Goal: Task Accomplishment & Management: Manage account settings

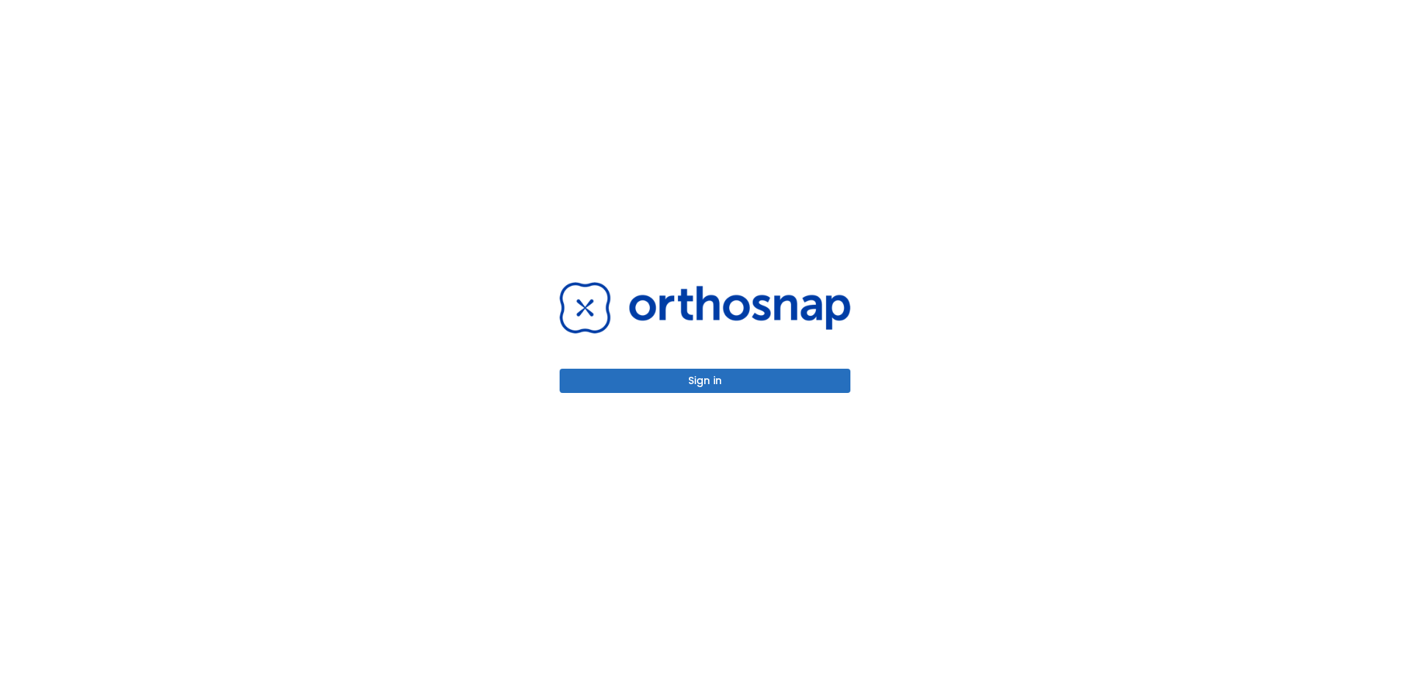
click at [642, 374] on button "Sign in" at bounding box center [705, 381] width 291 height 24
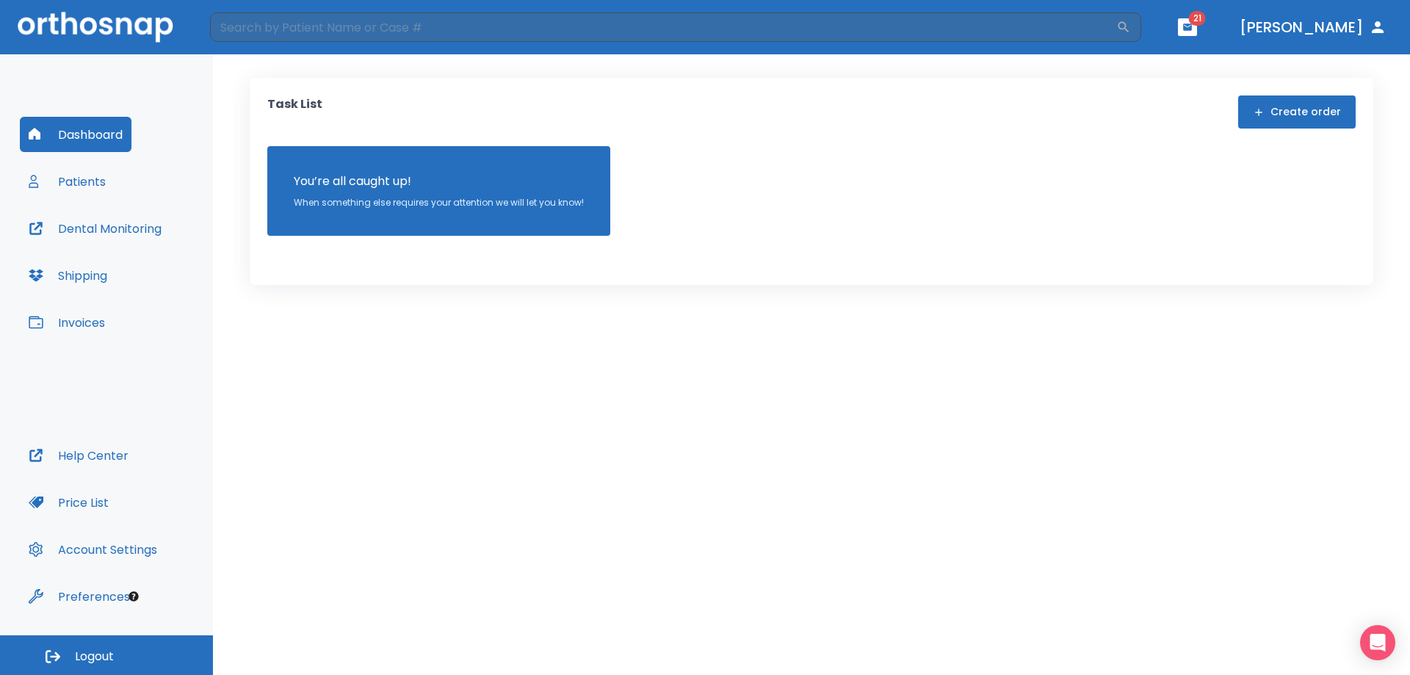
click at [82, 171] on button "Patients" at bounding box center [67, 181] width 95 height 35
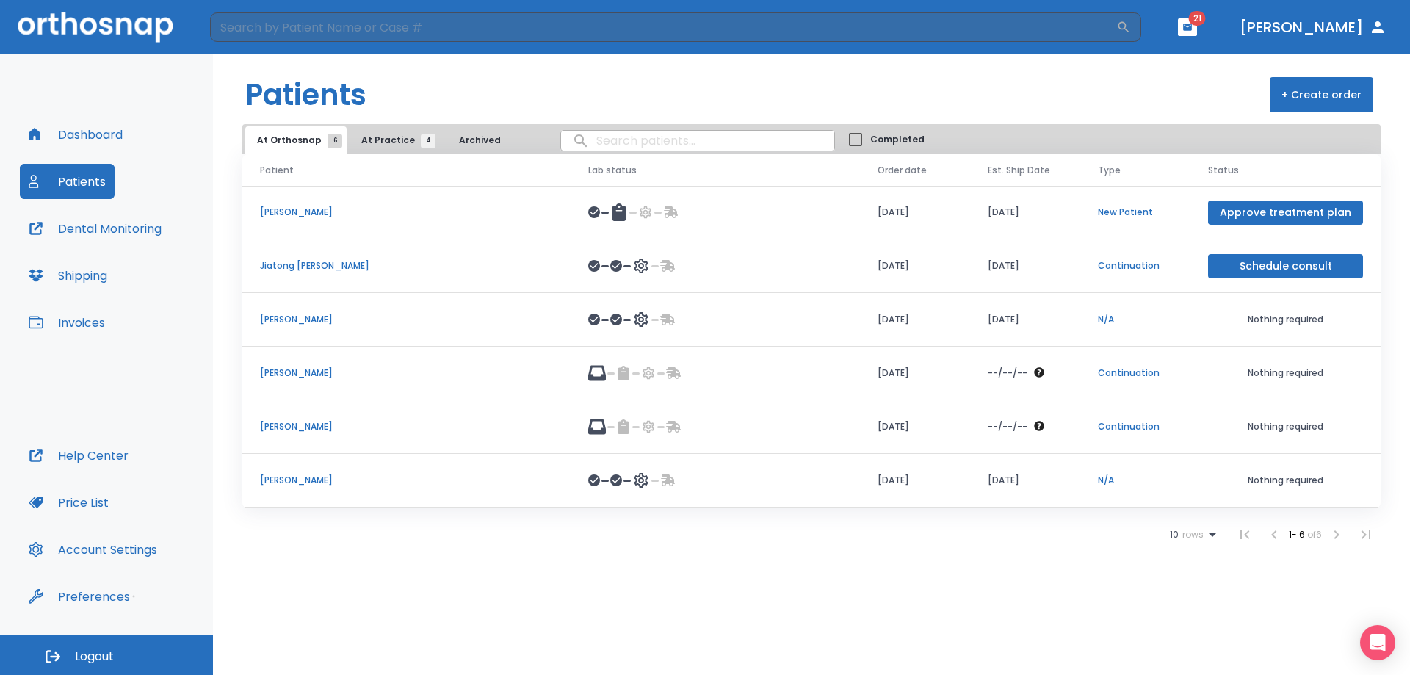
click at [283, 369] on p "[PERSON_NAME]" at bounding box center [406, 373] width 293 height 13
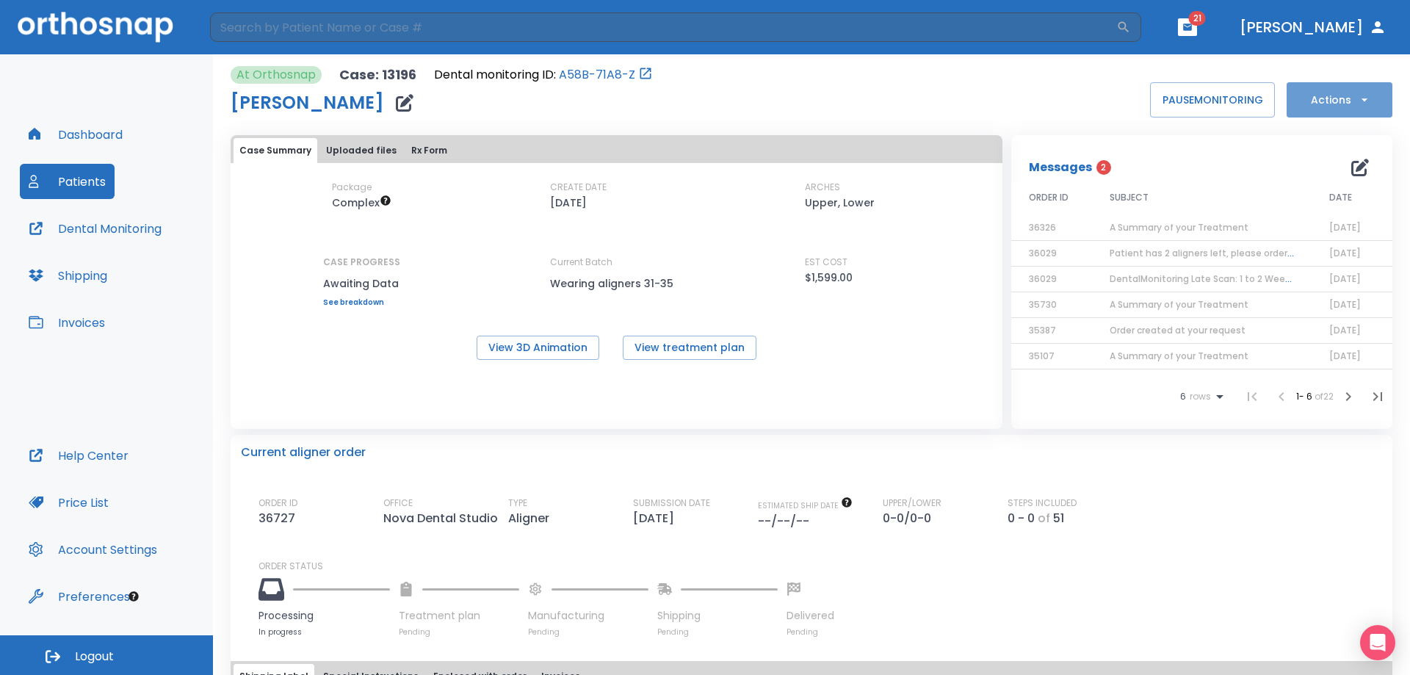
click at [1317, 101] on button "Actions" at bounding box center [1340, 99] width 106 height 35
click at [1320, 250] on p "Schedule consult" at bounding box center [1328, 251] width 79 height 13
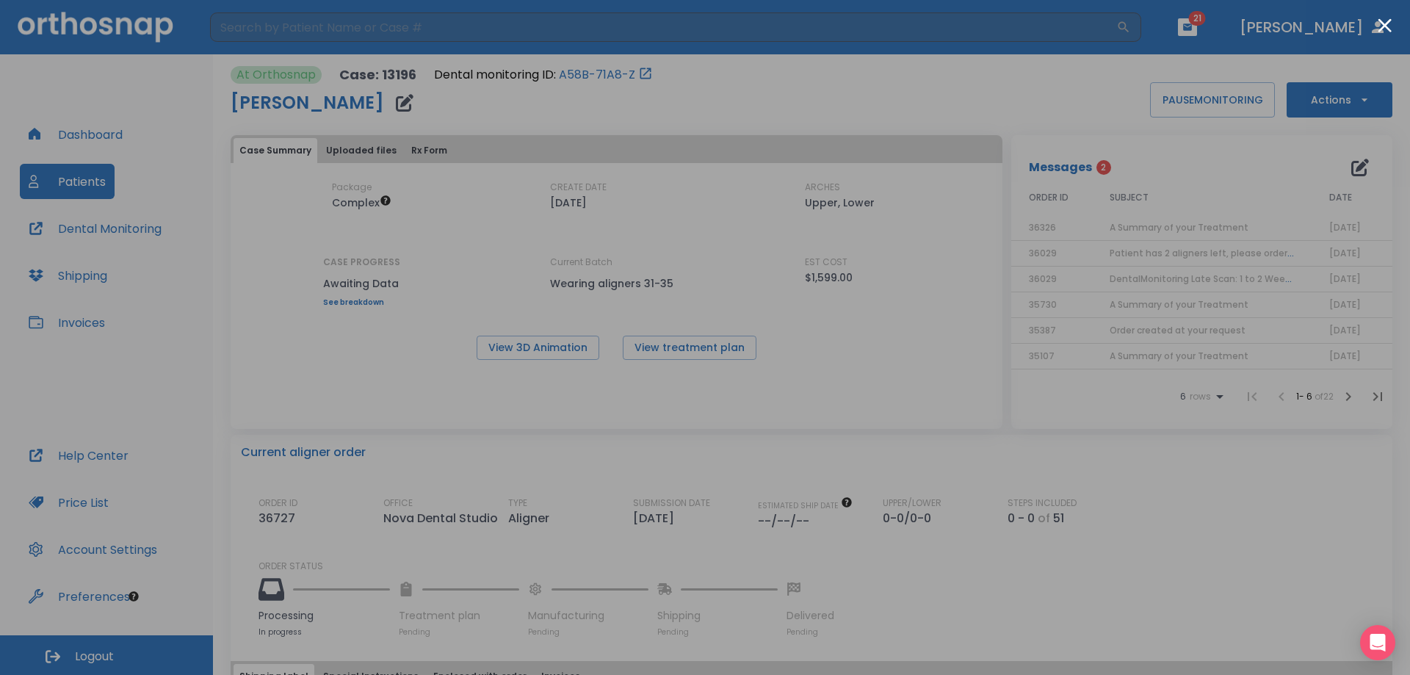
click at [1081, 444] on div at bounding box center [705, 337] width 1410 height 675
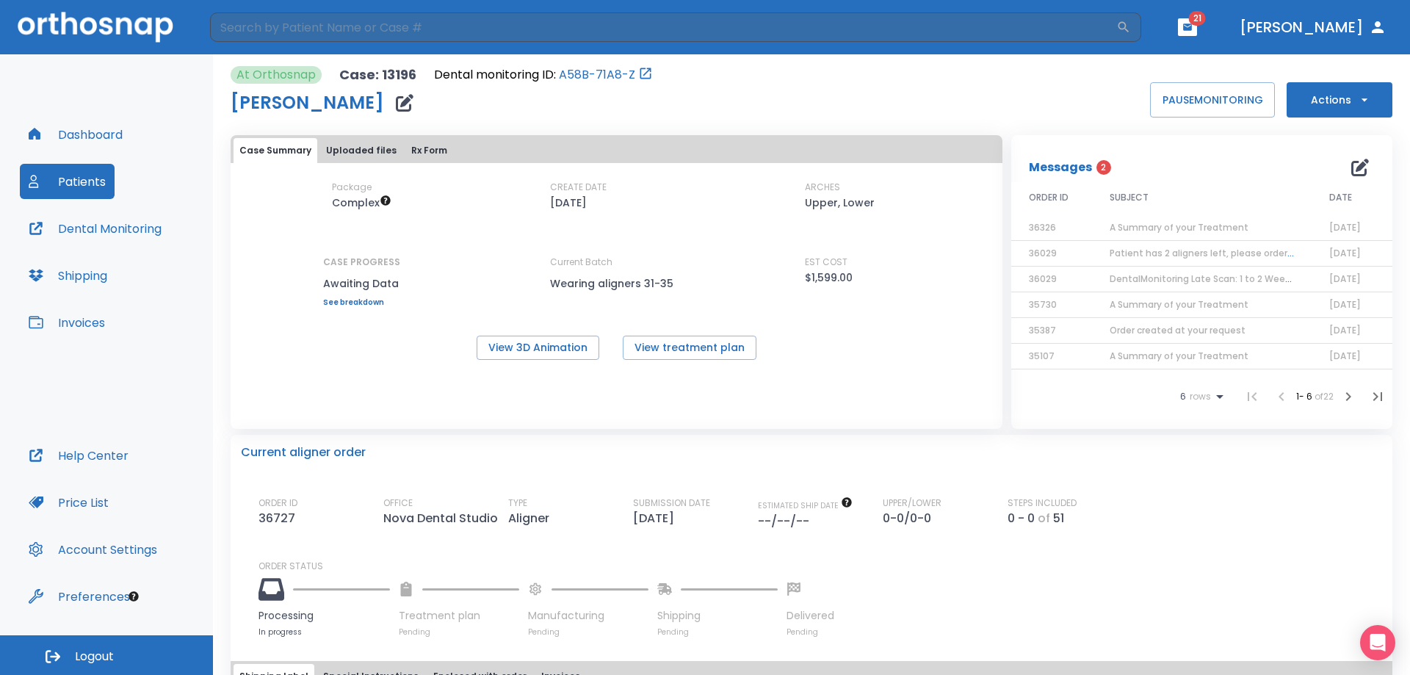
click at [107, 137] on button "Dashboard" at bounding box center [76, 134] width 112 height 35
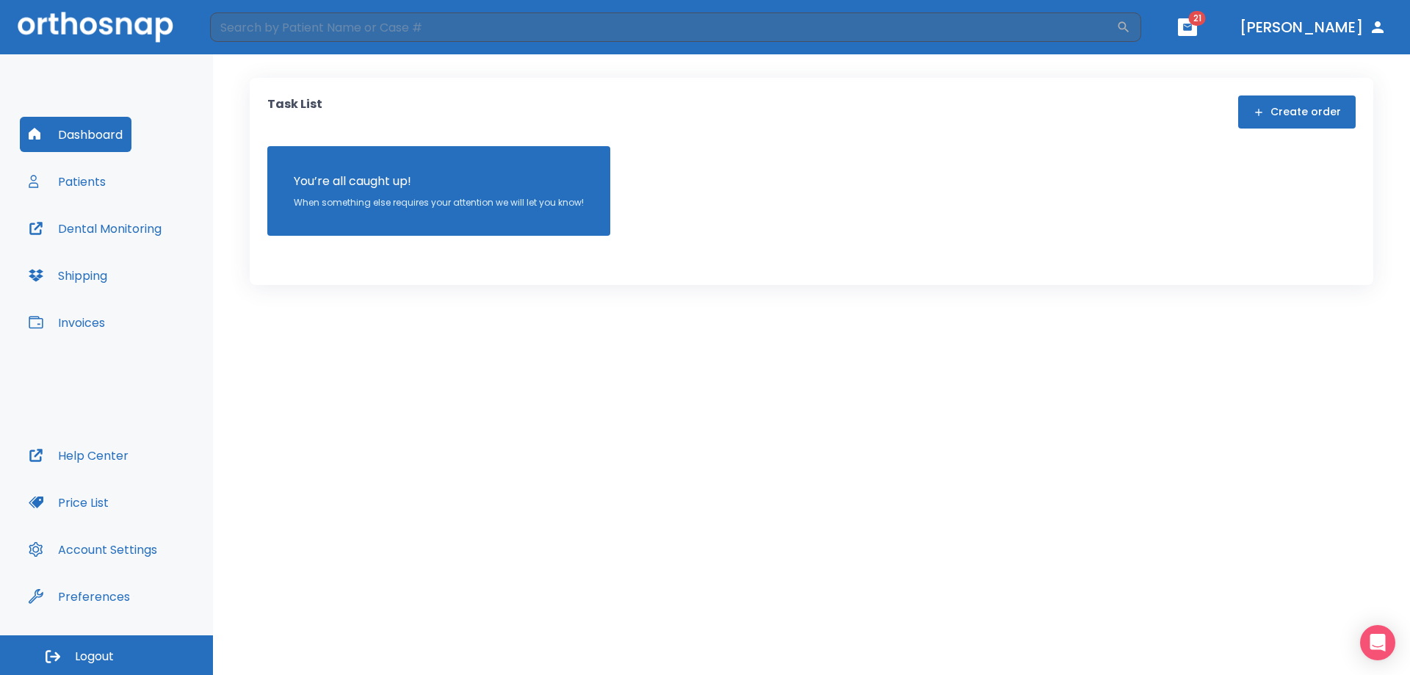
click at [95, 191] on button "Patients" at bounding box center [67, 181] width 95 height 35
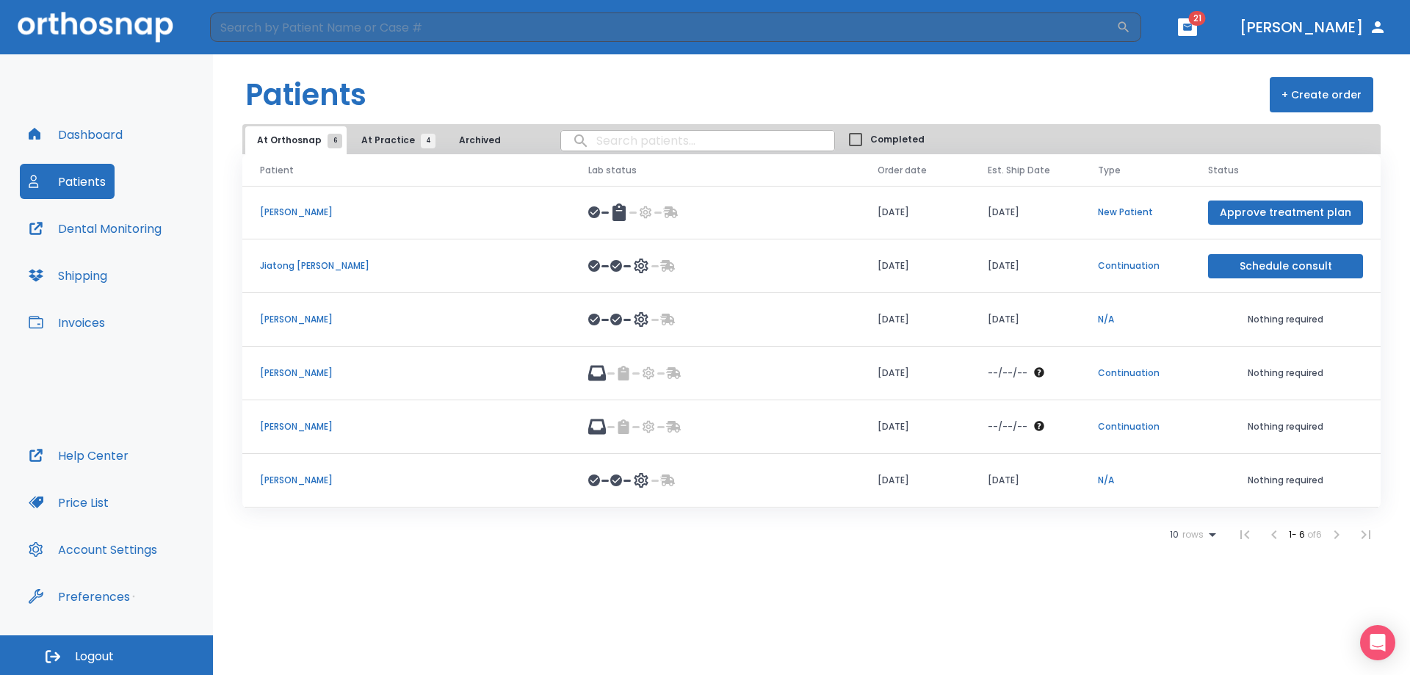
click at [76, 320] on button "Invoices" at bounding box center [67, 322] width 94 height 35
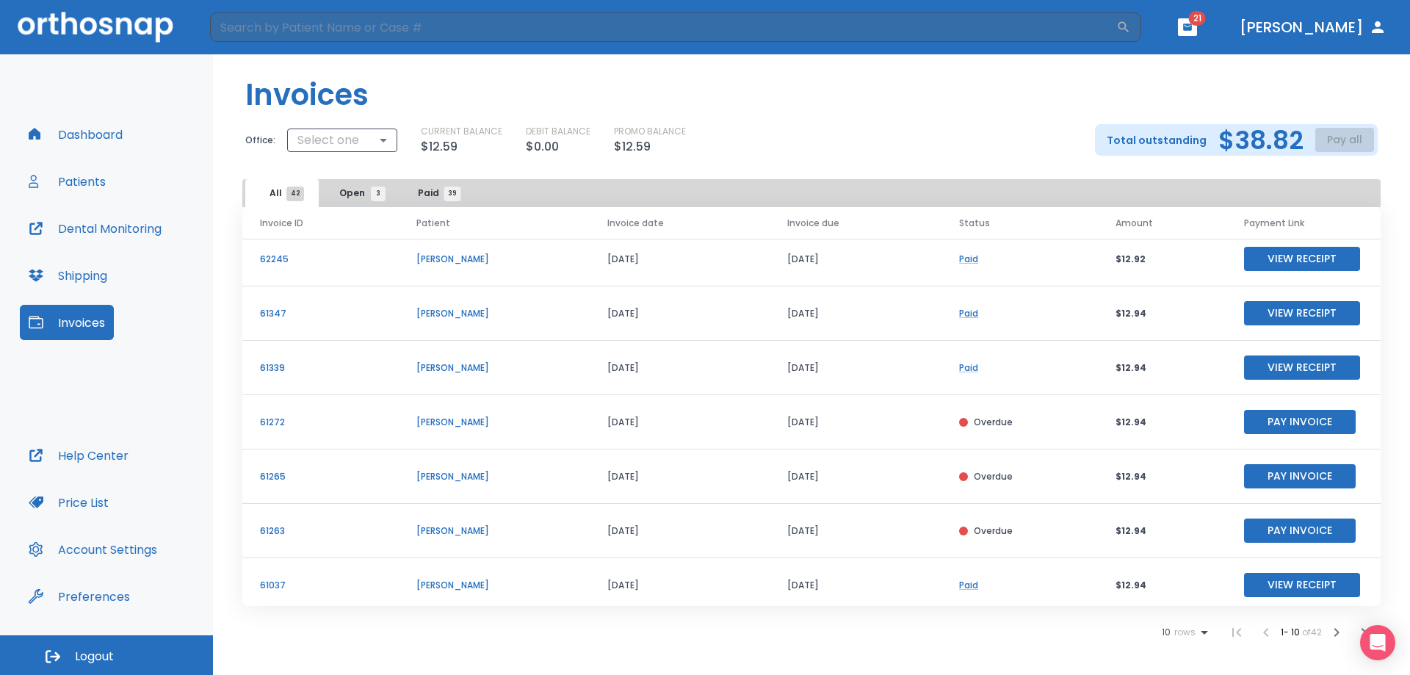
scroll to position [177, 0]
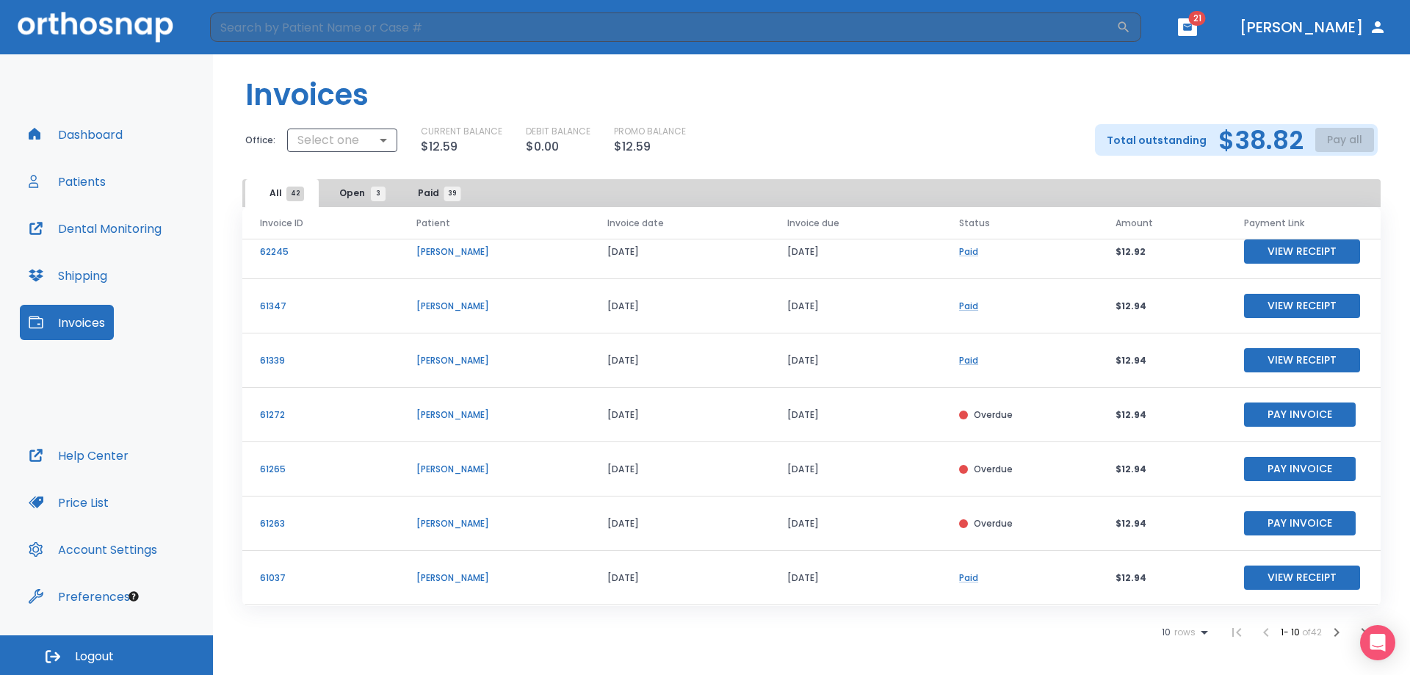
click at [1193, 32] on icon "button" at bounding box center [1188, 27] width 10 height 10
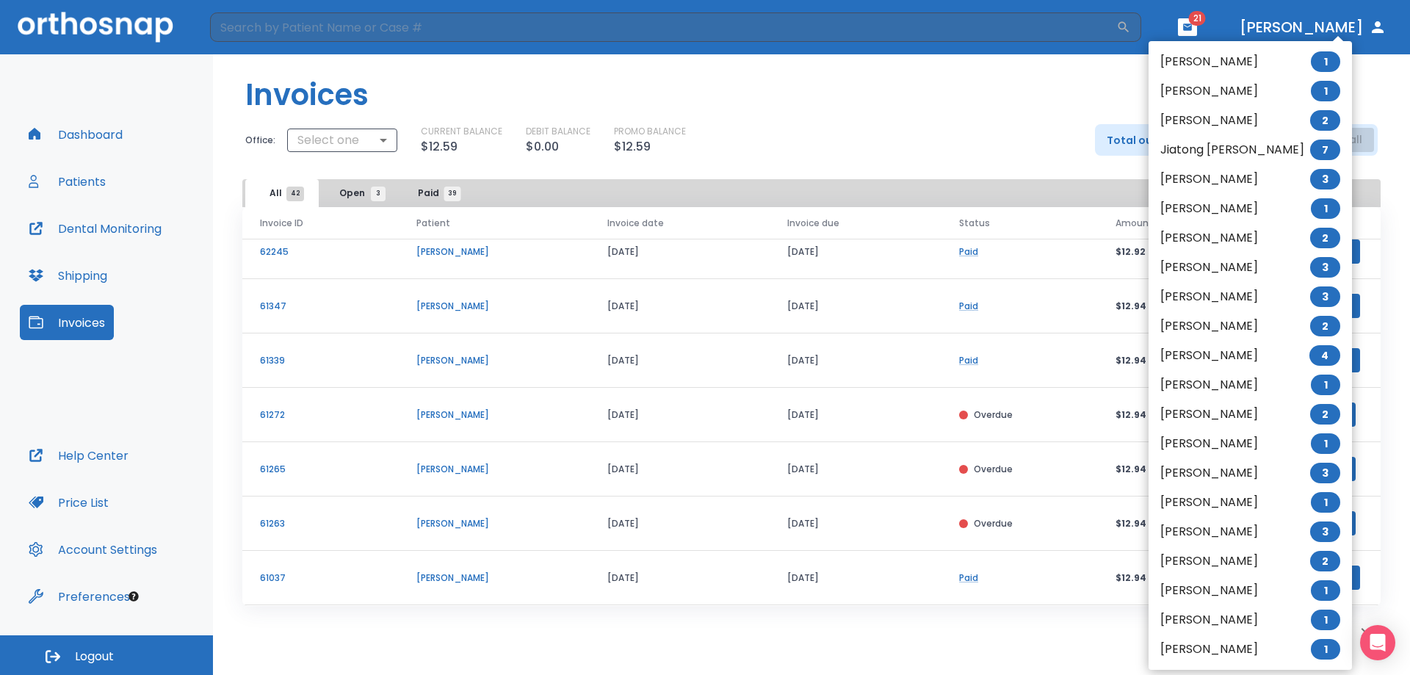
click at [90, 179] on div at bounding box center [705, 337] width 1410 height 675
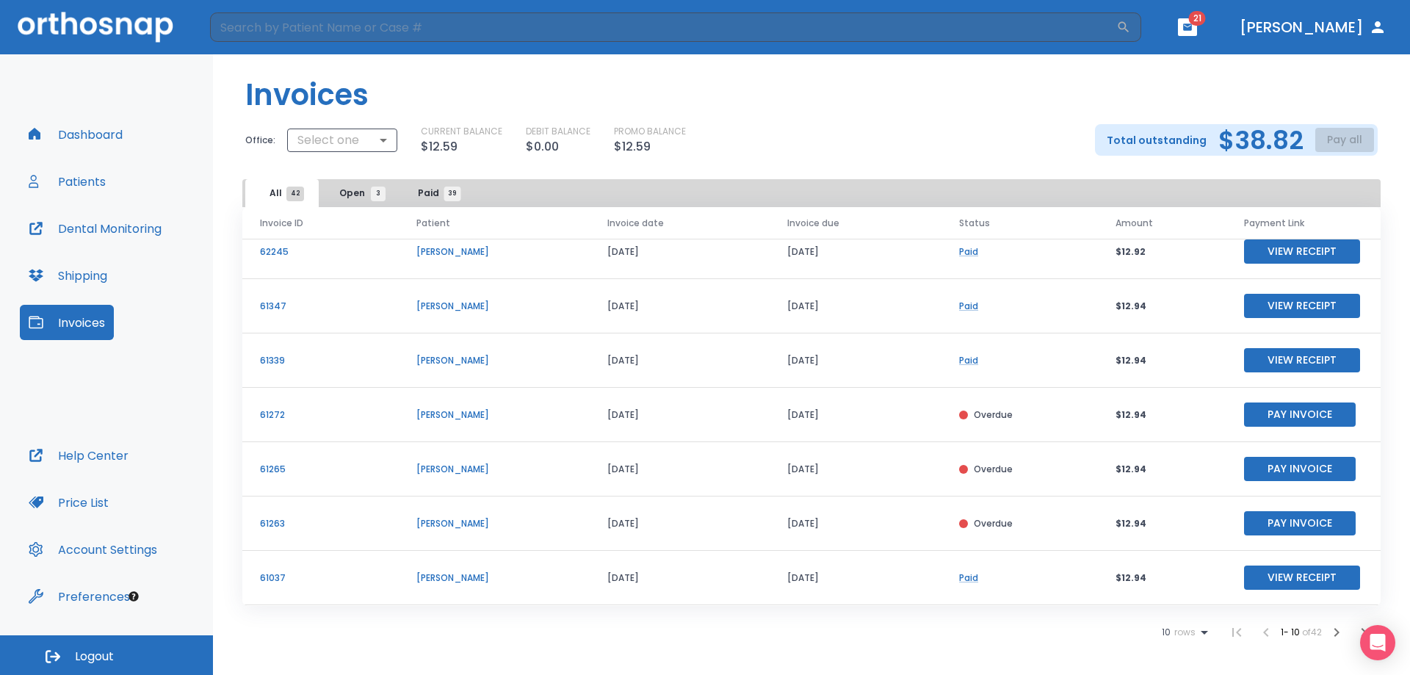
click at [91, 183] on button "Patients" at bounding box center [67, 181] width 95 height 35
